Goal: Task Accomplishment & Management: Use online tool/utility

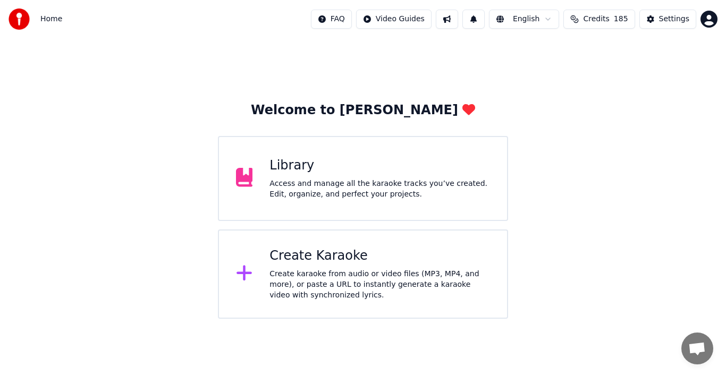
click at [317, 261] on div "Create Karaoke" at bounding box center [379, 256] width 221 height 17
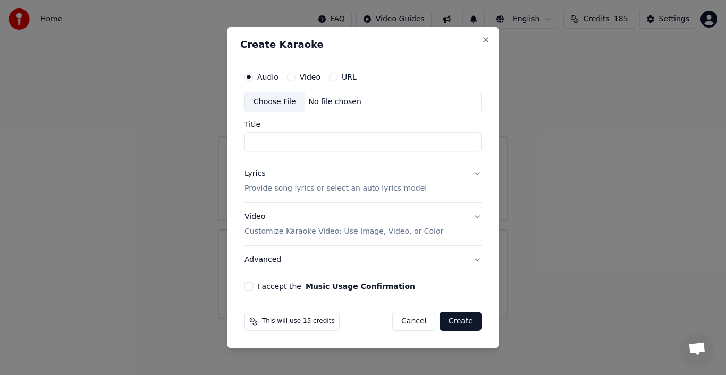
click at [279, 102] on div "Choose File" at bounding box center [275, 101] width 60 height 19
click at [419, 324] on button "Cancel" at bounding box center [413, 321] width 43 height 19
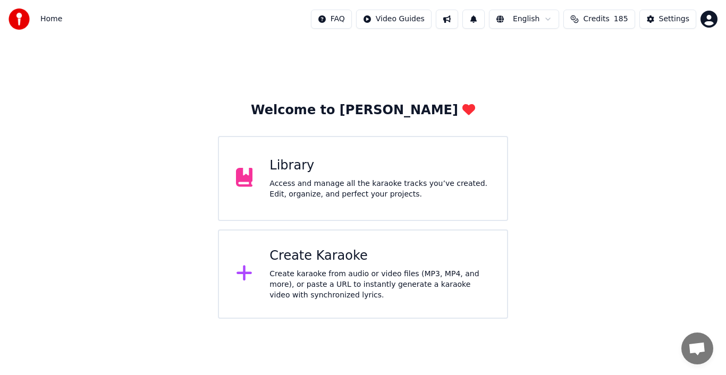
click at [371, 268] on div "Create Karaoke Create karaoke from audio or video files (MP3, MP4, and more), o…" at bounding box center [379, 274] width 221 height 53
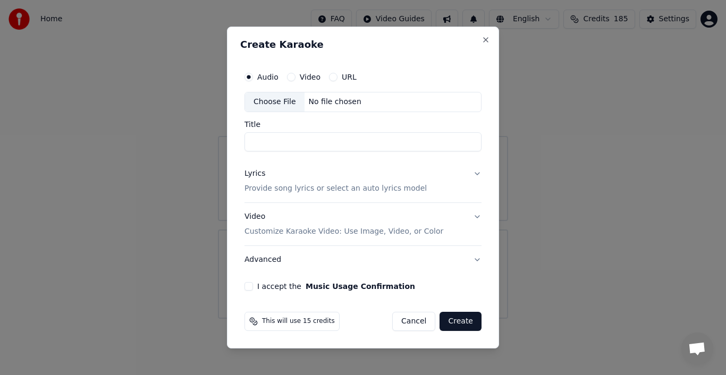
click at [273, 105] on div "Choose File" at bounding box center [275, 101] width 60 height 19
type input "**********"
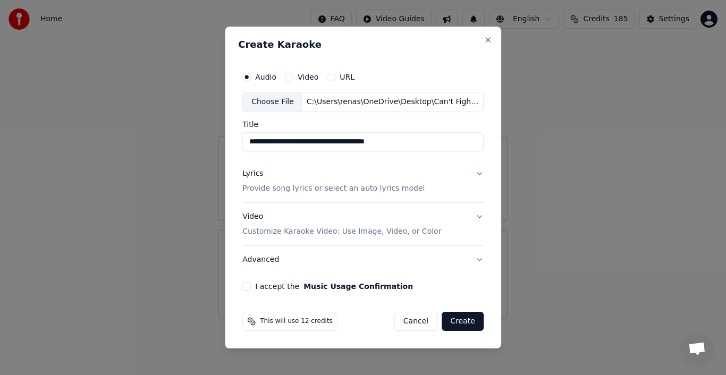
click at [252, 175] on div "Lyrics" at bounding box center [252, 173] width 21 height 11
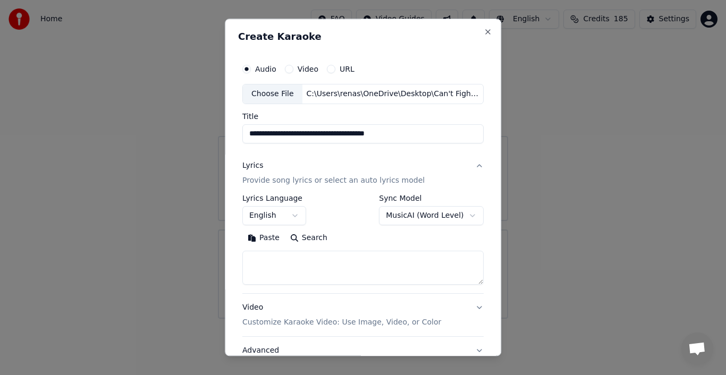
click at [263, 238] on button "Paste" at bounding box center [263, 238] width 43 height 17
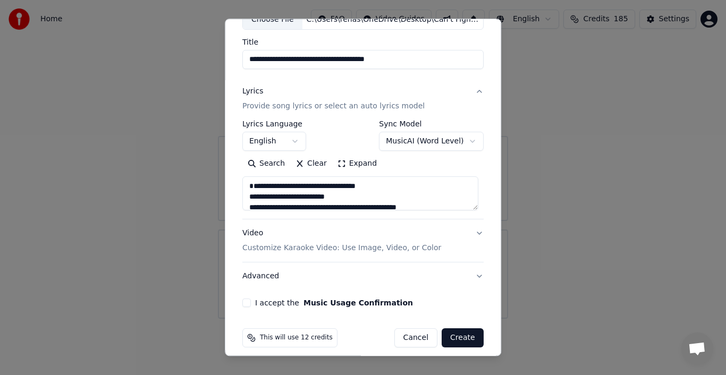
scroll to position [82, 0]
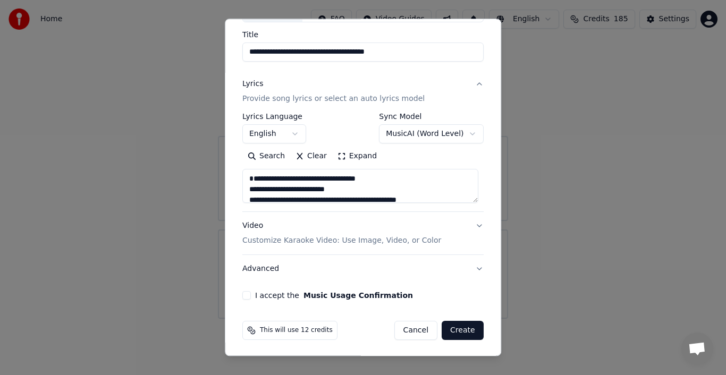
click at [472, 267] on button "Advanced" at bounding box center [362, 269] width 241 height 28
type textarea "**********"
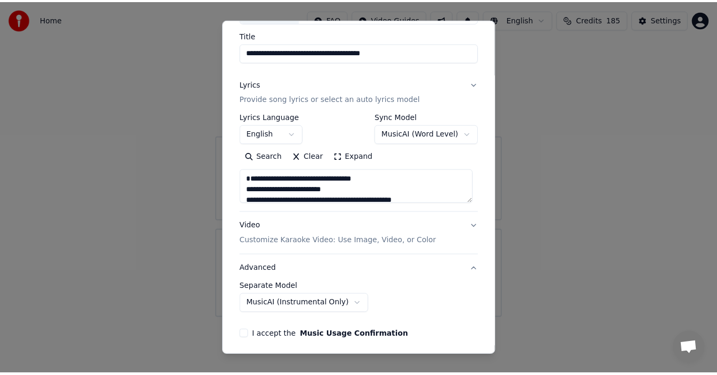
scroll to position [22, 0]
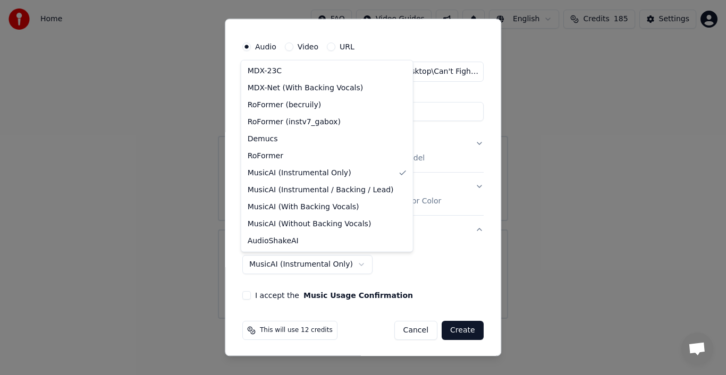
click at [329, 266] on body "**********" at bounding box center [363, 159] width 726 height 319
select select "**********"
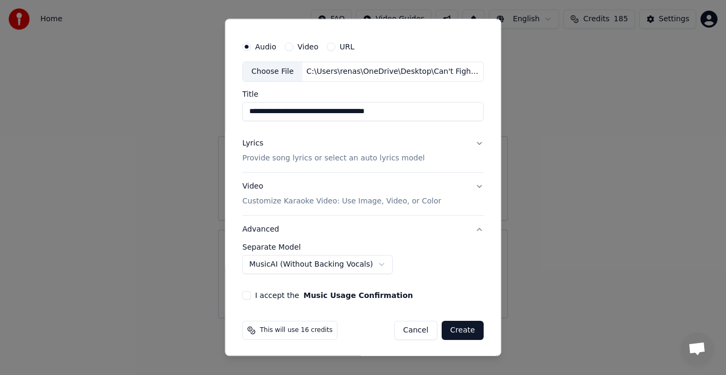
click at [246, 293] on button "I accept the Music Usage Confirmation" at bounding box center [246, 295] width 9 height 9
click at [453, 328] on button "Create" at bounding box center [463, 330] width 42 height 19
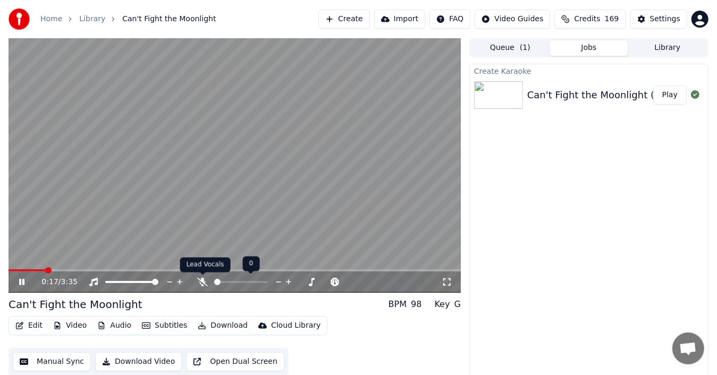
click at [203, 278] on icon at bounding box center [202, 282] width 11 height 9
click at [204, 280] on icon at bounding box center [203, 282] width 6 height 9
click at [200, 280] on icon at bounding box center [202, 282] width 11 height 9
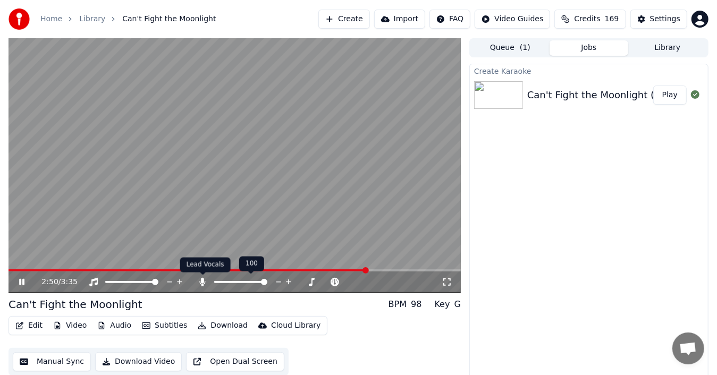
click at [204, 283] on icon at bounding box center [203, 282] width 6 height 9
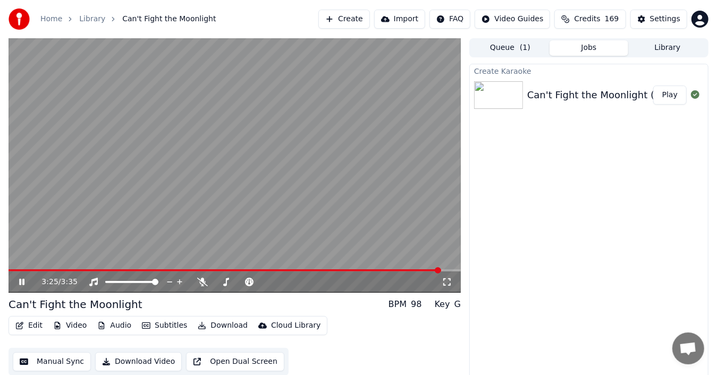
click at [219, 234] on video at bounding box center [235, 165] width 452 height 255
click at [122, 326] on button "Audio" at bounding box center [114, 325] width 43 height 15
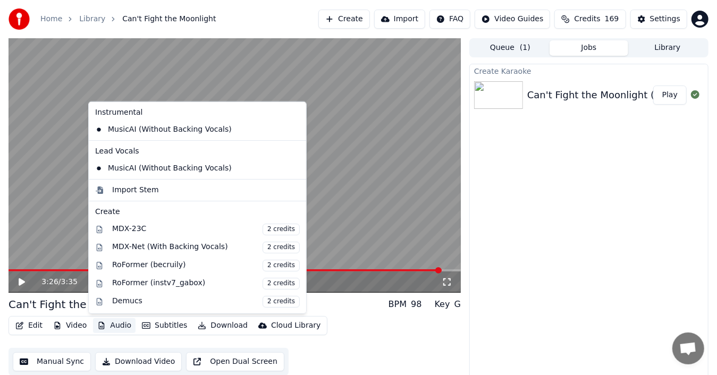
click at [292, 129] on icon at bounding box center [298, 129] width 12 height 9
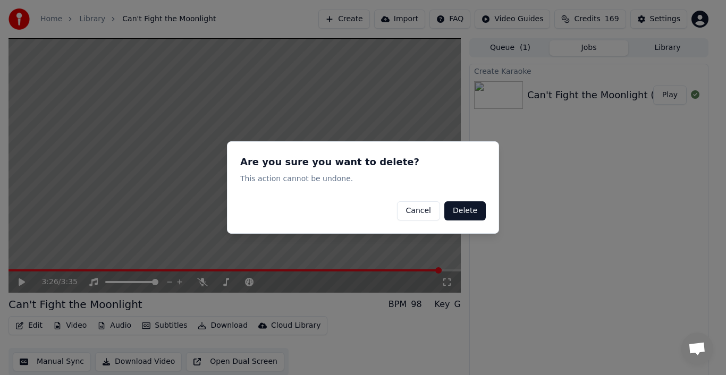
click at [461, 207] on button "Delete" at bounding box center [464, 210] width 41 height 19
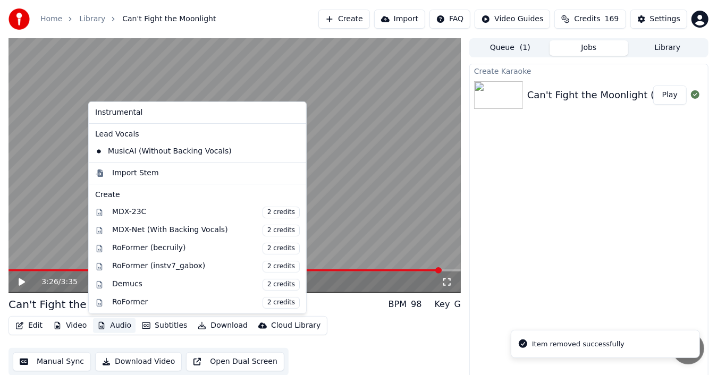
click at [112, 324] on button "Audio" at bounding box center [114, 325] width 43 height 15
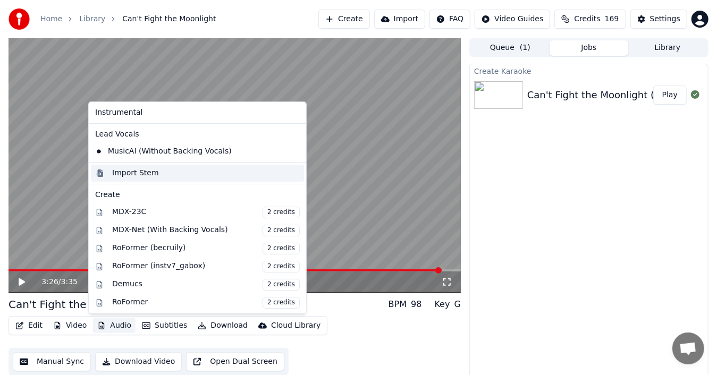
click at [147, 171] on div "Import Stem" at bounding box center [135, 173] width 47 height 11
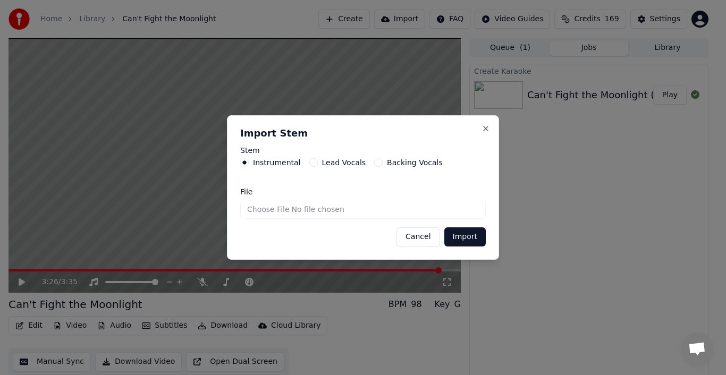
click at [274, 211] on input "File" at bounding box center [363, 209] width 246 height 19
type input "**********"
click at [463, 238] on button "Import" at bounding box center [464, 236] width 41 height 19
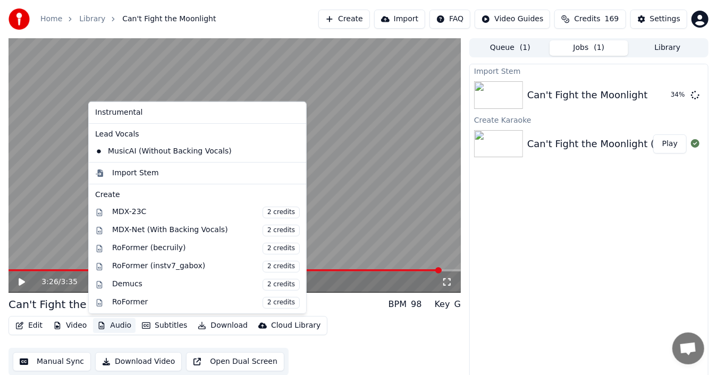
click at [107, 322] on button "Audio" at bounding box center [114, 325] width 43 height 15
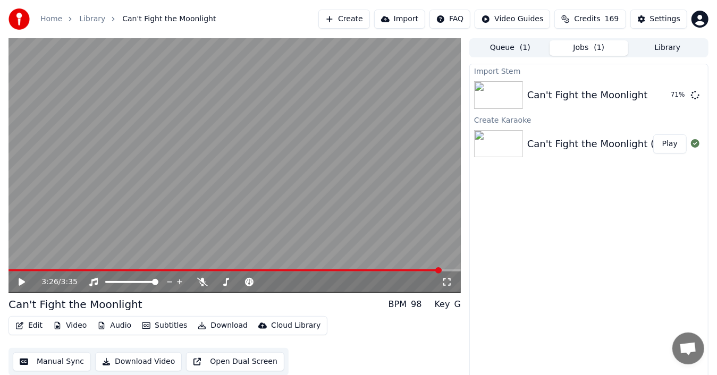
click at [541, 305] on div "Import Stem Can't Fight the Moonlight 71 % Create Karaoke Can't Fight the Moonl…" at bounding box center [588, 223] width 239 height 319
click at [675, 91] on button "Play" at bounding box center [669, 95] width 33 height 19
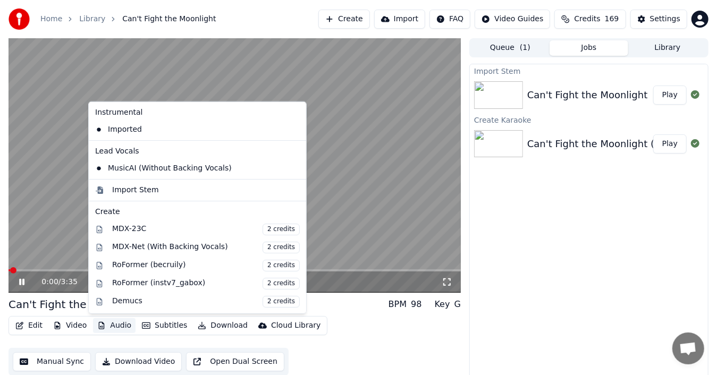
click at [117, 326] on button "Audio" at bounding box center [114, 325] width 43 height 15
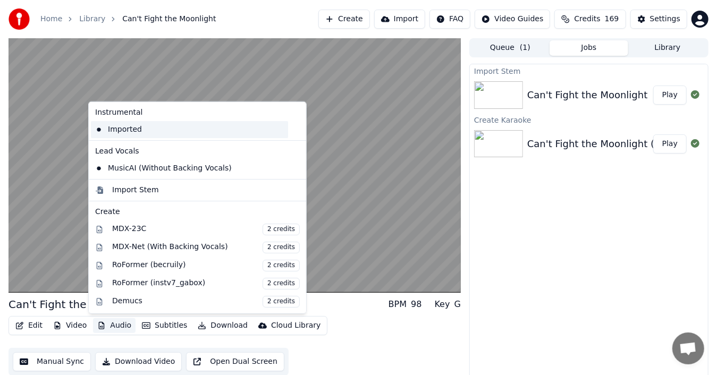
click at [128, 133] on div "Imported" at bounding box center [189, 129] width 197 height 17
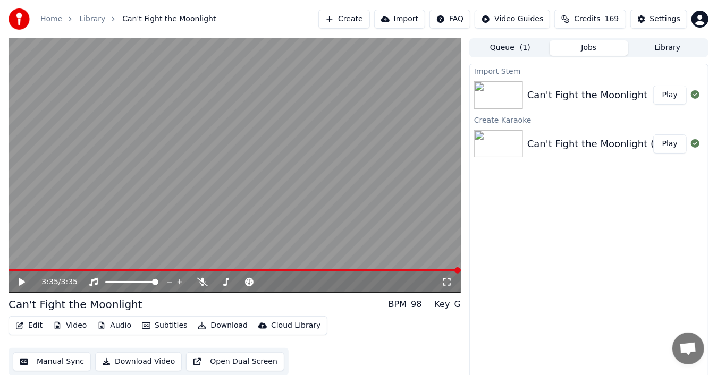
click at [119, 323] on button "Audio" at bounding box center [114, 325] width 43 height 15
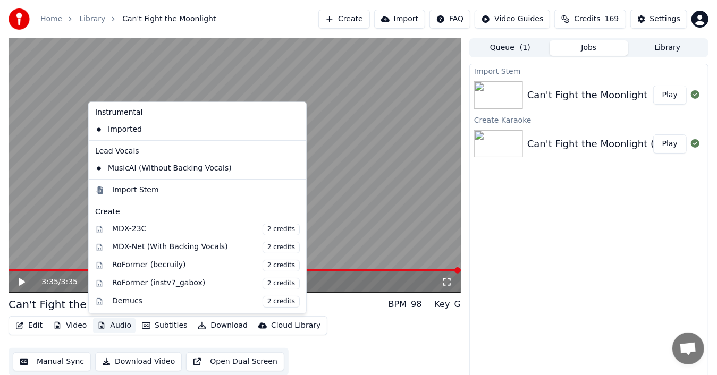
click at [292, 165] on icon at bounding box center [295, 168] width 7 height 9
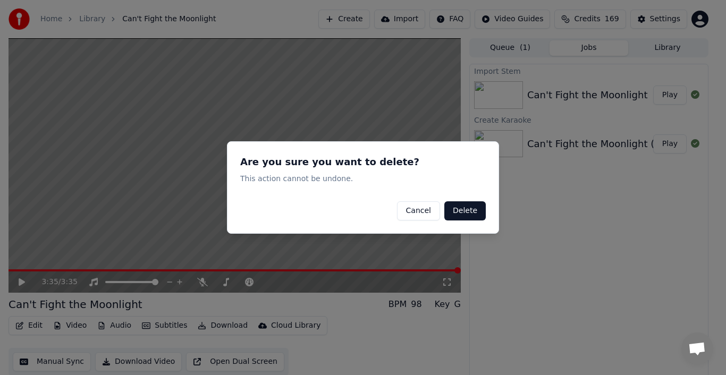
click at [461, 211] on button "Delete" at bounding box center [464, 210] width 41 height 19
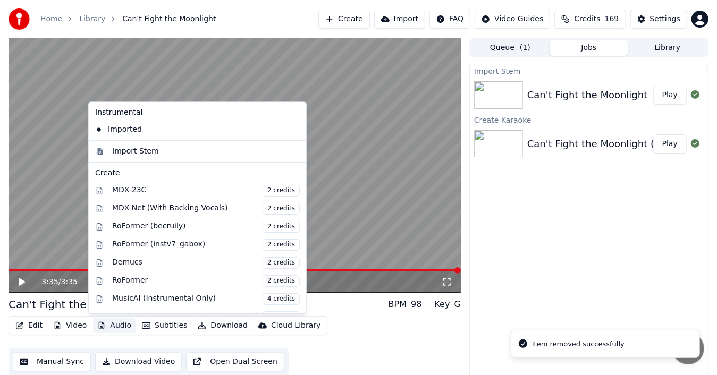
click at [115, 325] on button "Audio" at bounding box center [114, 325] width 43 height 15
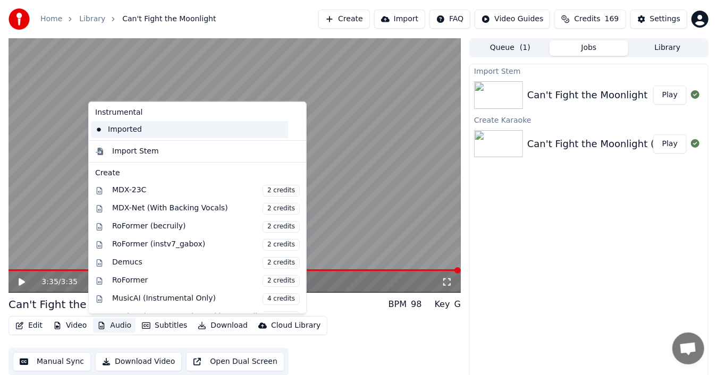
click at [151, 133] on div "Imported" at bounding box center [189, 129] width 197 height 17
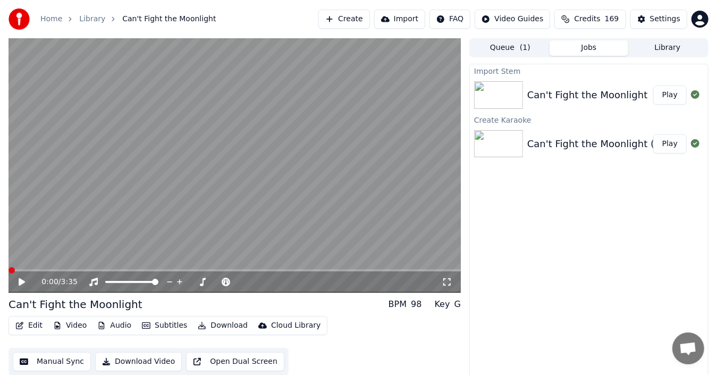
click at [19, 284] on icon at bounding box center [22, 281] width 6 height 7
click at [20, 278] on icon at bounding box center [29, 282] width 24 height 9
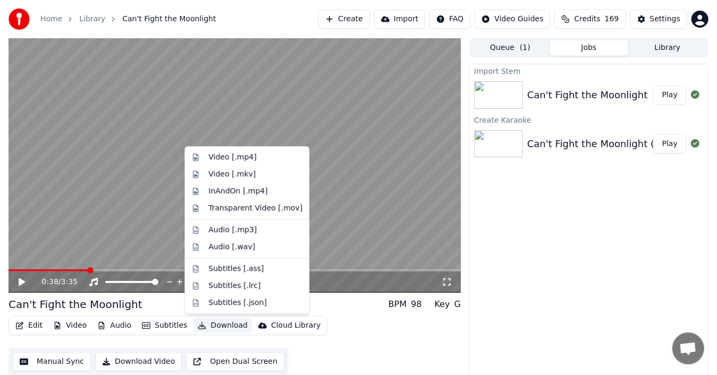
click at [213, 326] on button "Download" at bounding box center [222, 325] width 58 height 15
click at [247, 156] on div "Video [.mp4]" at bounding box center [232, 157] width 48 height 11
